Goal: Share content: Share content

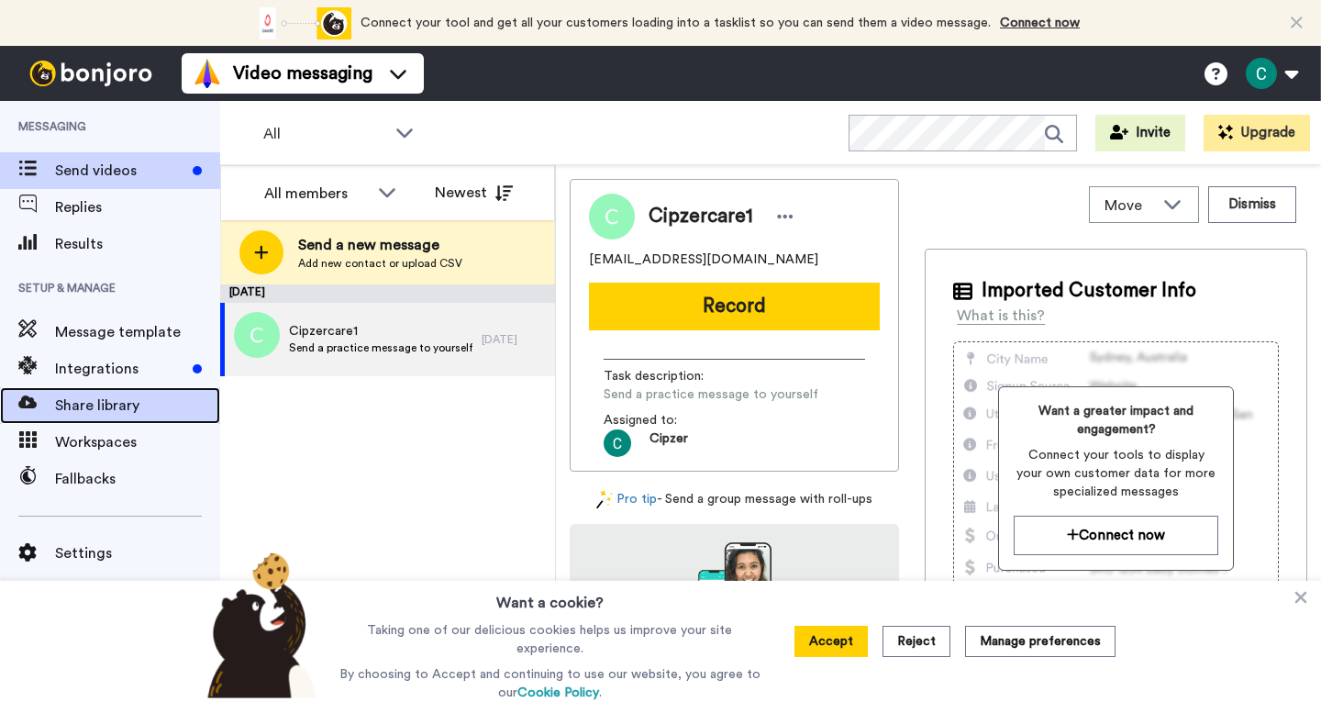
click at [116, 415] on span "Share library" at bounding box center [137, 405] width 165 height 22
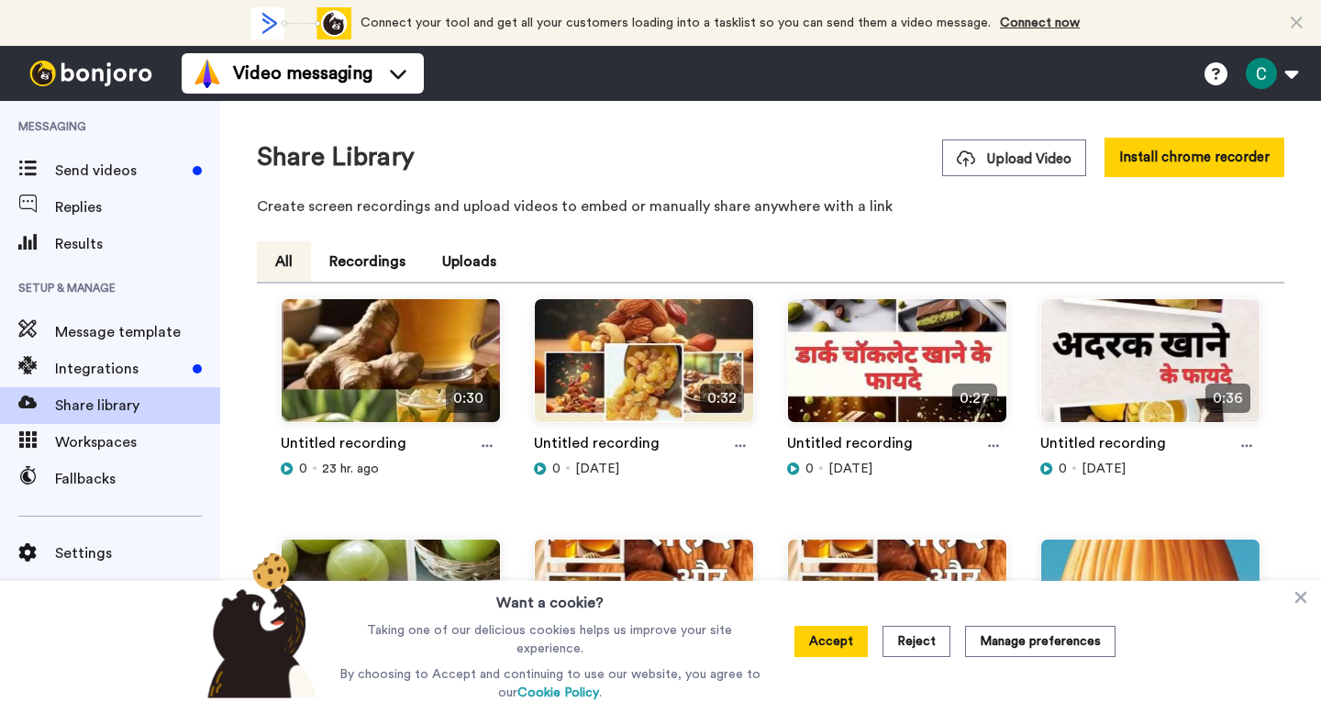
click at [1002, 158] on span "Upload Video" at bounding box center [1013, 158] width 115 height 19
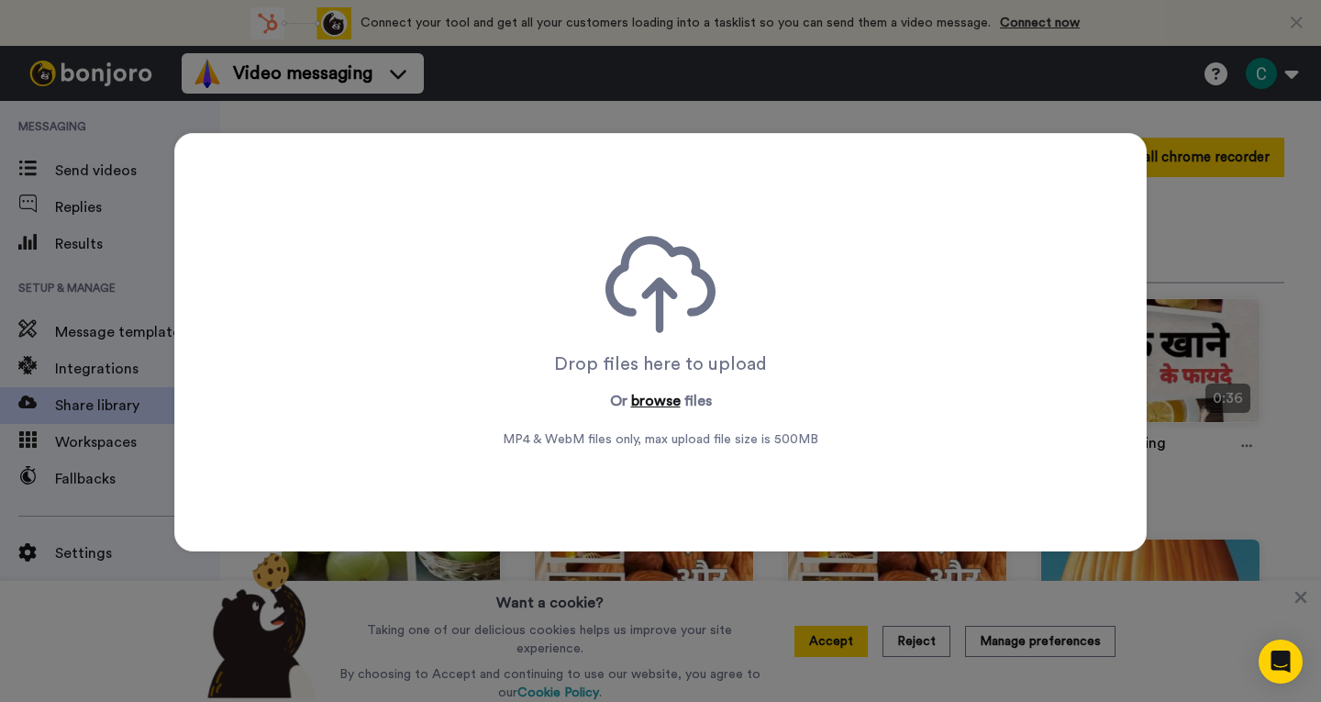
click at [650, 394] on button "browse" at bounding box center [656, 401] width 50 height 22
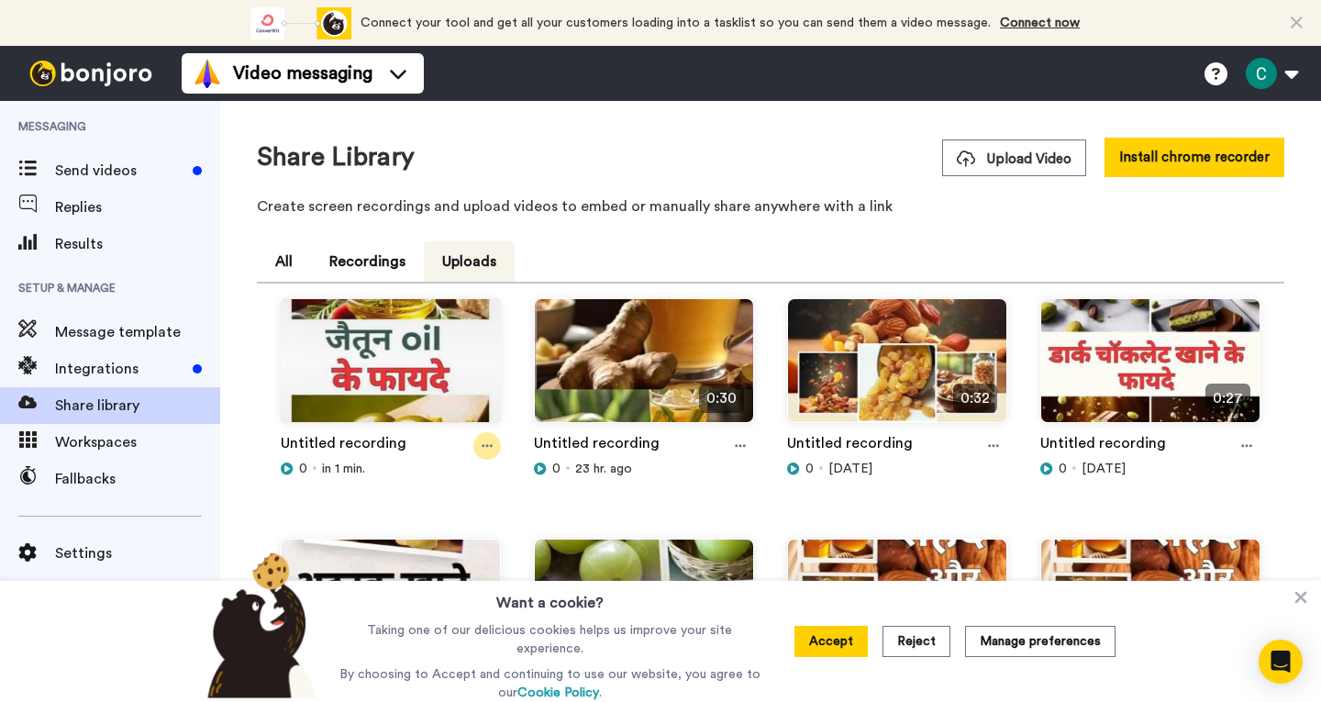
click at [487, 448] on icon at bounding box center [486, 445] width 11 height 13
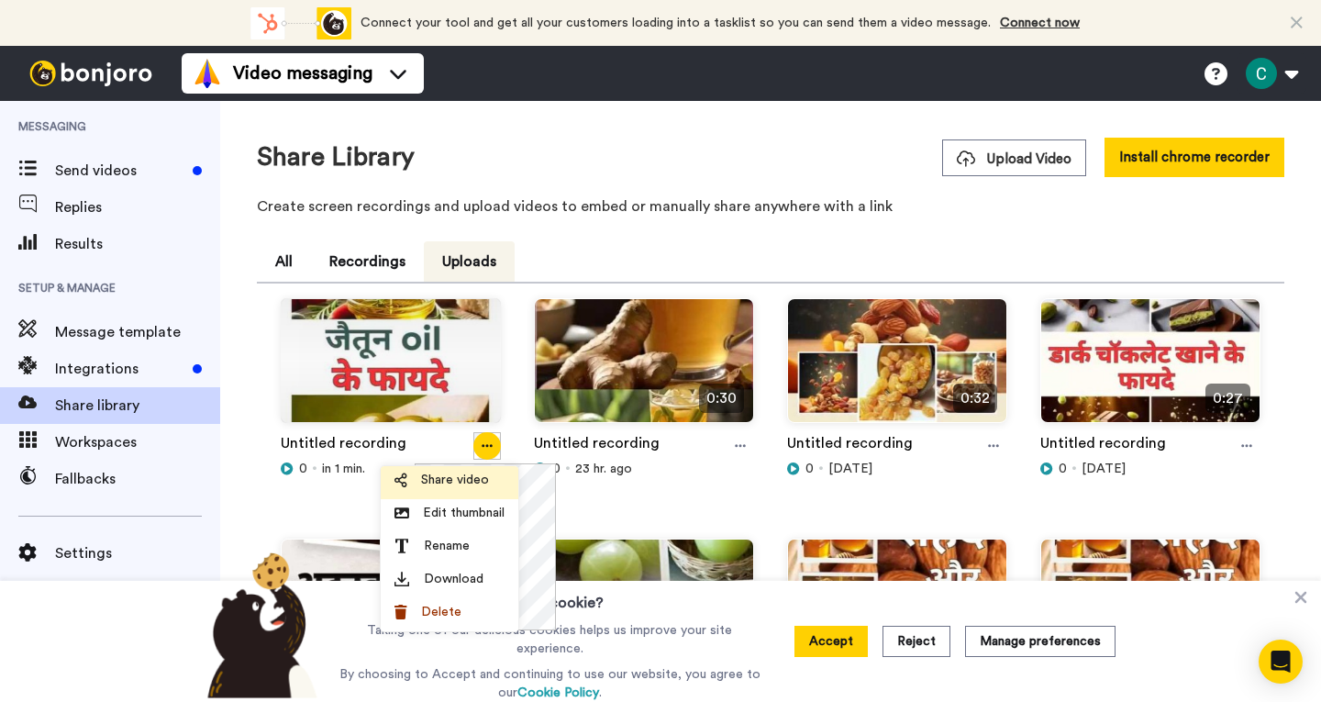
click at [461, 487] on span "Share video" at bounding box center [455, 479] width 68 height 18
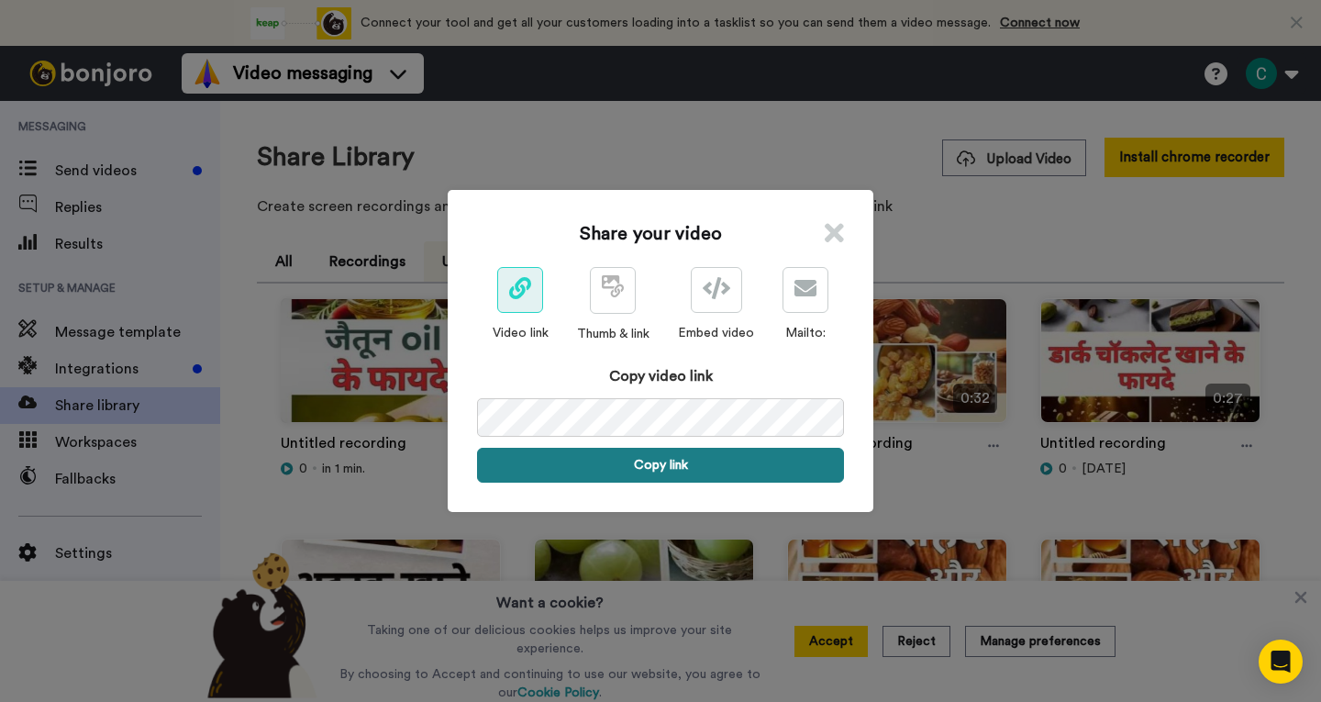
click at [673, 456] on button "Copy link" at bounding box center [660, 465] width 367 height 35
